Goal: Navigation & Orientation: Find specific page/section

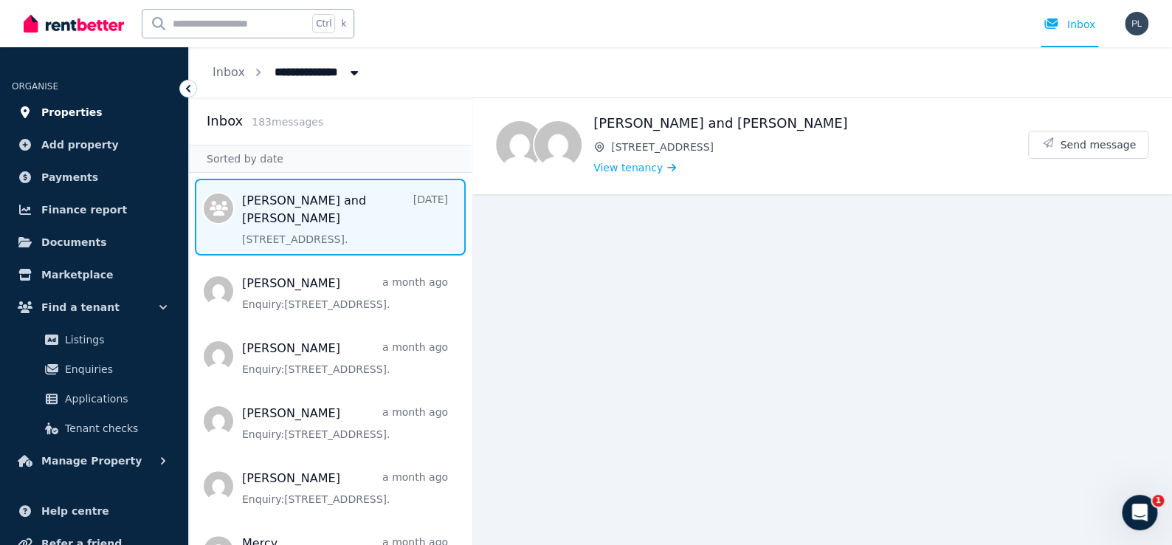
click at [49, 111] on span "Properties" at bounding box center [71, 112] width 61 height 18
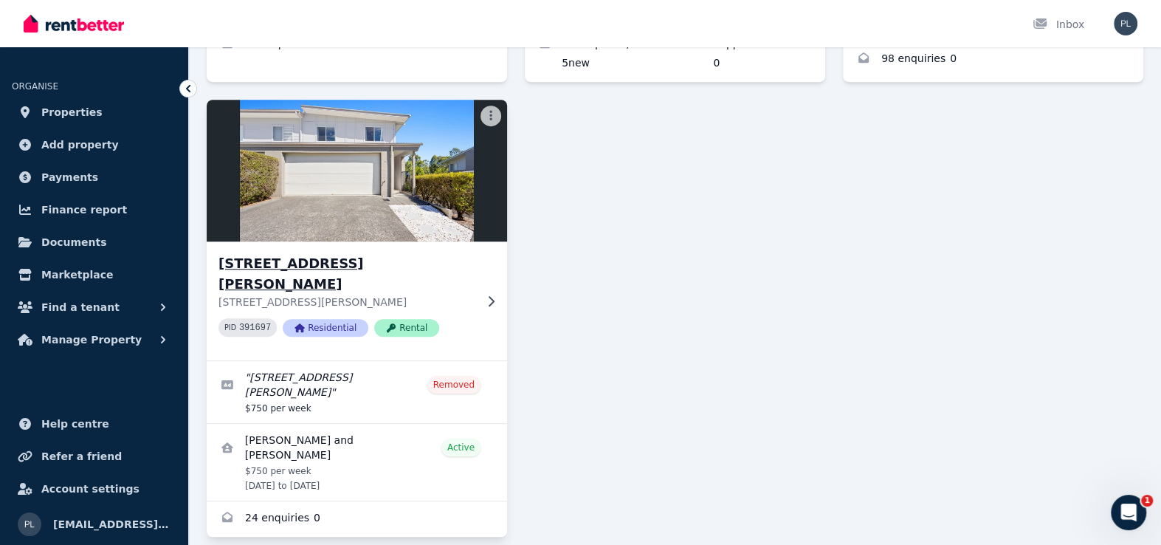
scroll to position [527, 0]
